Goal: Task Accomplishment & Management: Manage account settings

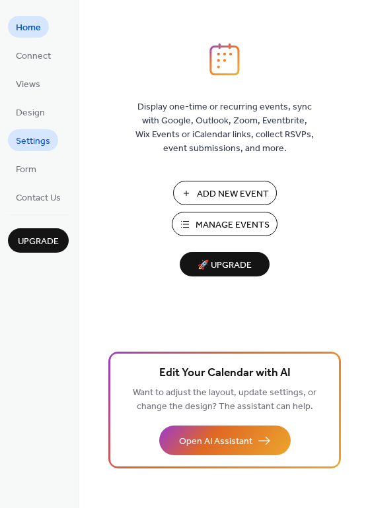
click at [26, 139] on span "Settings" at bounding box center [33, 142] width 34 height 14
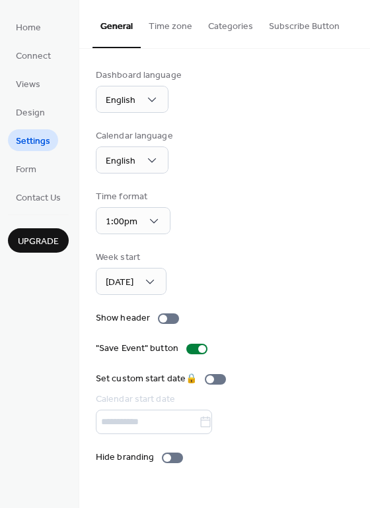
click at [177, 24] on button "Time zone" at bounding box center [170, 23] width 59 height 47
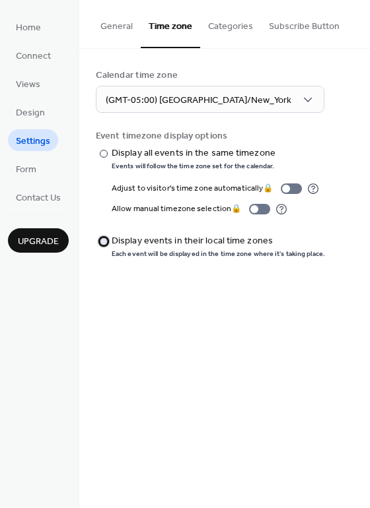
click at [103, 242] on div at bounding box center [104, 242] width 8 height 8
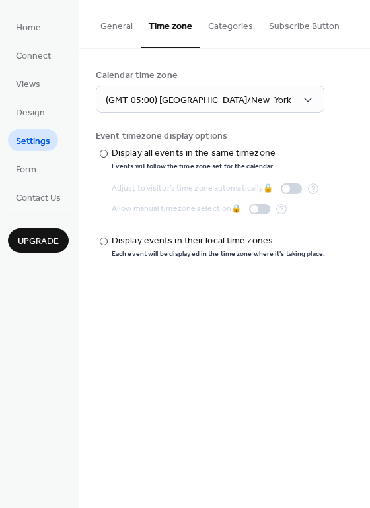
click at [38, 239] on span "Upgrade" at bounding box center [38, 242] width 41 height 14
click at [105, 150] on div at bounding box center [104, 154] width 8 height 8
